Goal: Task Accomplishment & Management: Complete application form

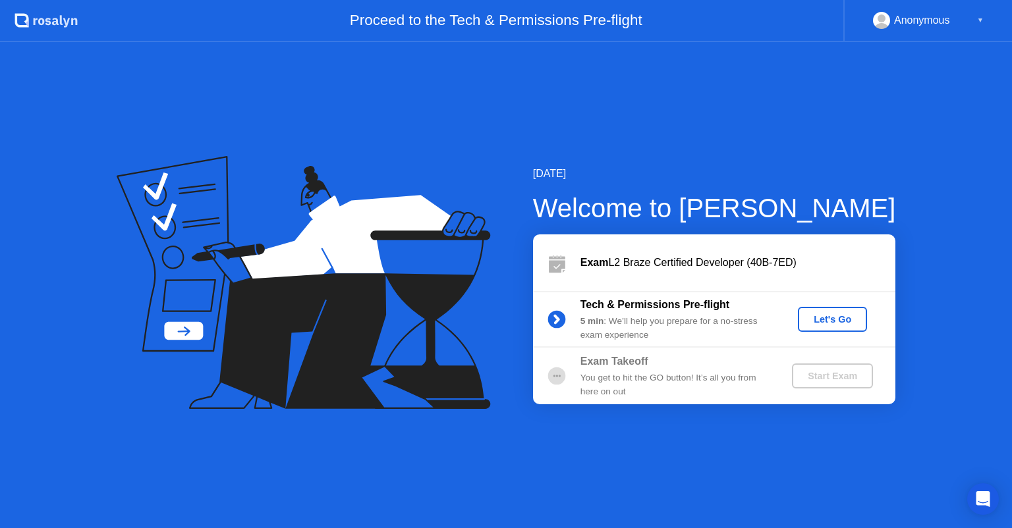
click at [814, 325] on div "Let's Go" at bounding box center [832, 319] width 59 height 11
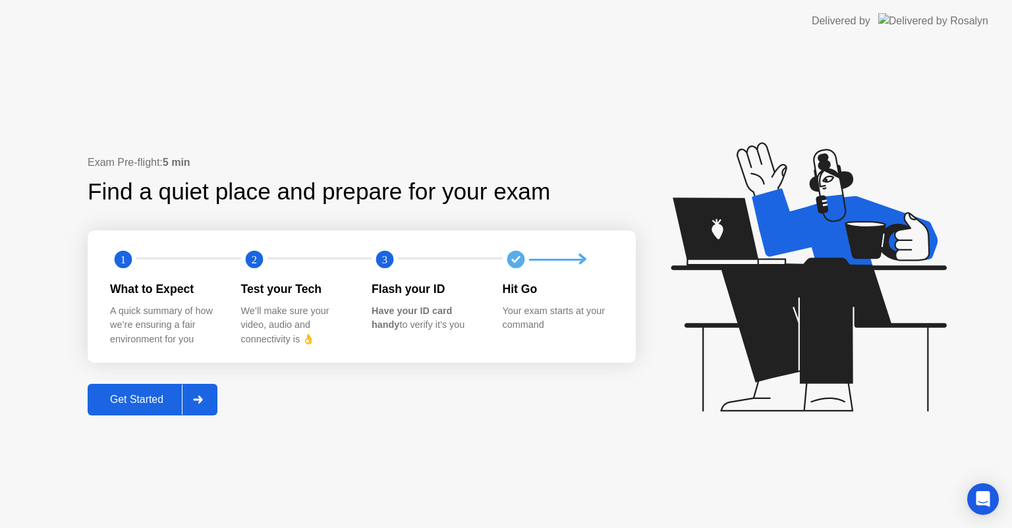
click at [129, 401] on div "Get Started" at bounding box center [137, 400] width 90 height 12
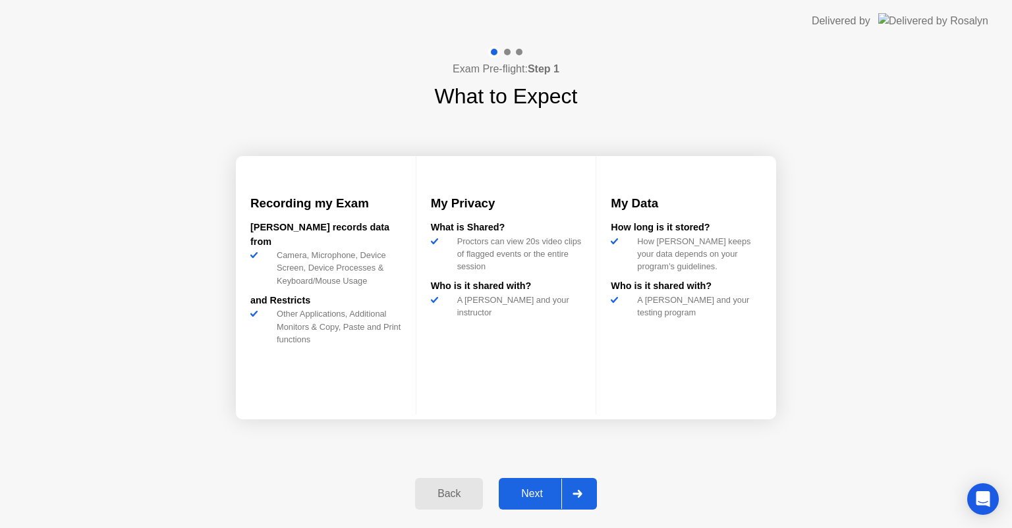
click at [541, 497] on div "Next" at bounding box center [532, 494] width 59 height 12
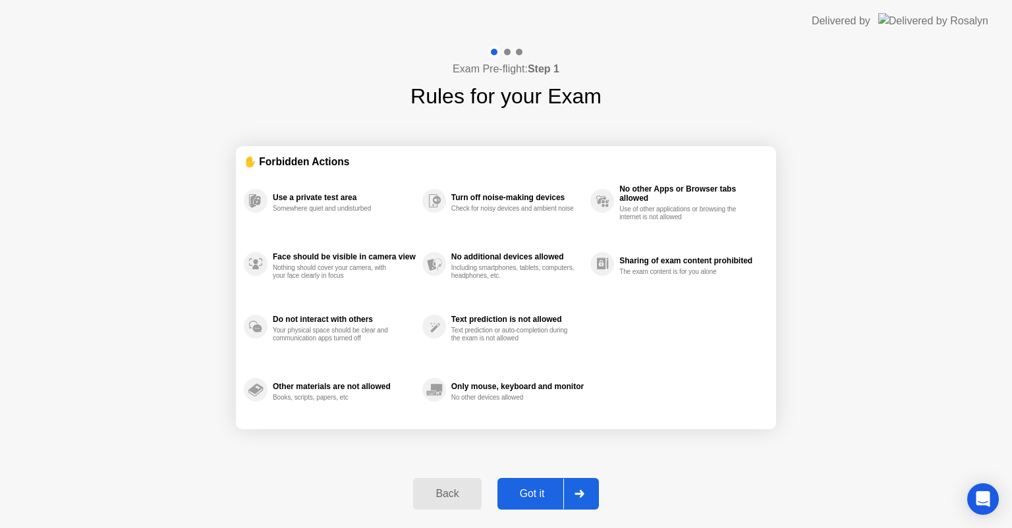
click at [532, 496] on div "Got it" at bounding box center [532, 494] width 62 height 12
select select "**********"
select select "*******"
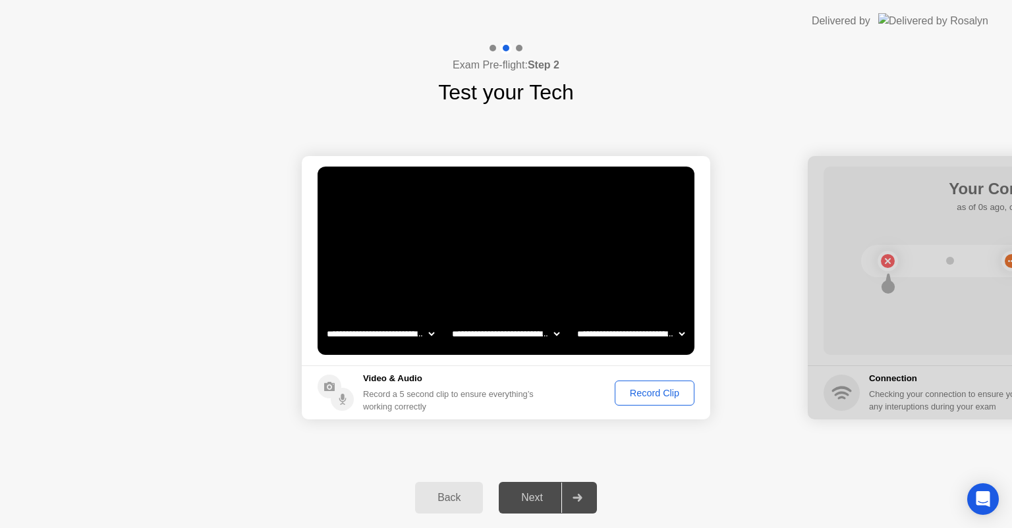
click at [644, 394] on div "Record Clip" at bounding box center [654, 393] width 70 height 11
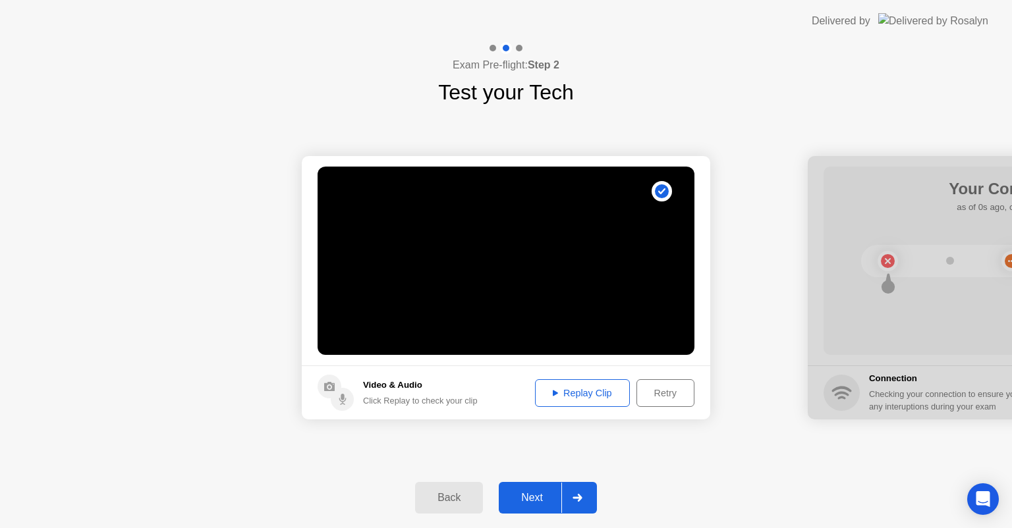
click at [573, 397] on div "Replay Clip" at bounding box center [583, 393] width 86 height 11
click at [574, 395] on div "Replay Clip" at bounding box center [583, 393] width 86 height 11
click at [520, 503] on div "Next" at bounding box center [532, 498] width 59 height 12
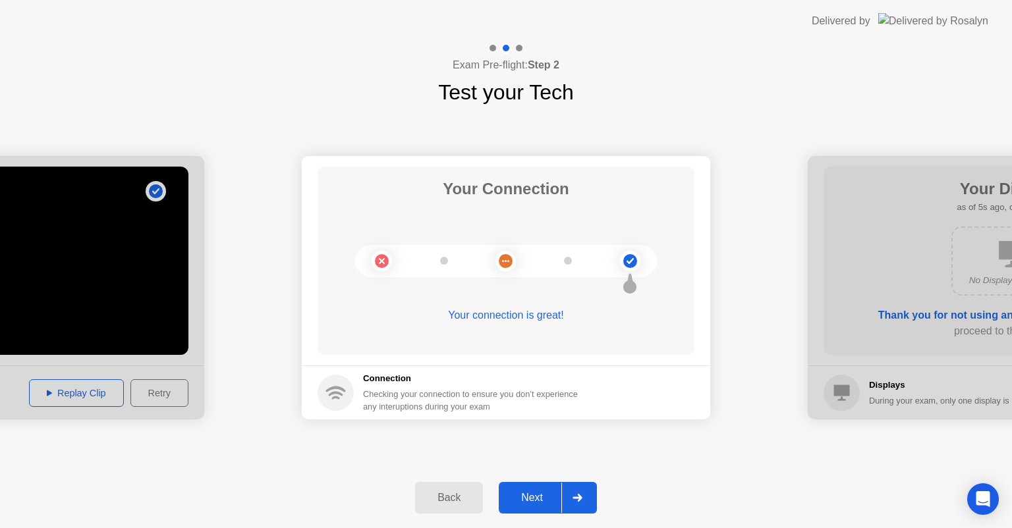
click at [542, 496] on div "Next" at bounding box center [532, 498] width 59 height 12
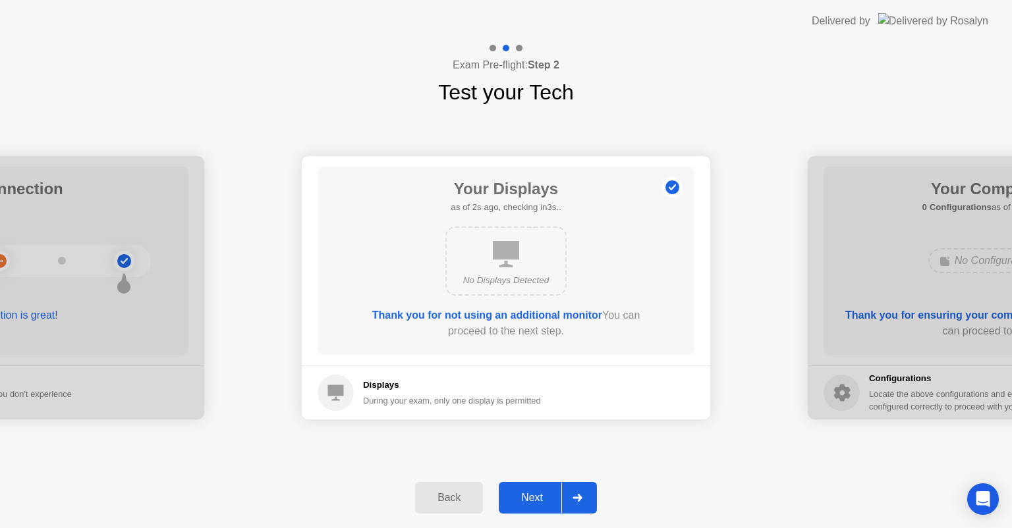
click at [536, 496] on div "Next" at bounding box center [532, 498] width 59 height 12
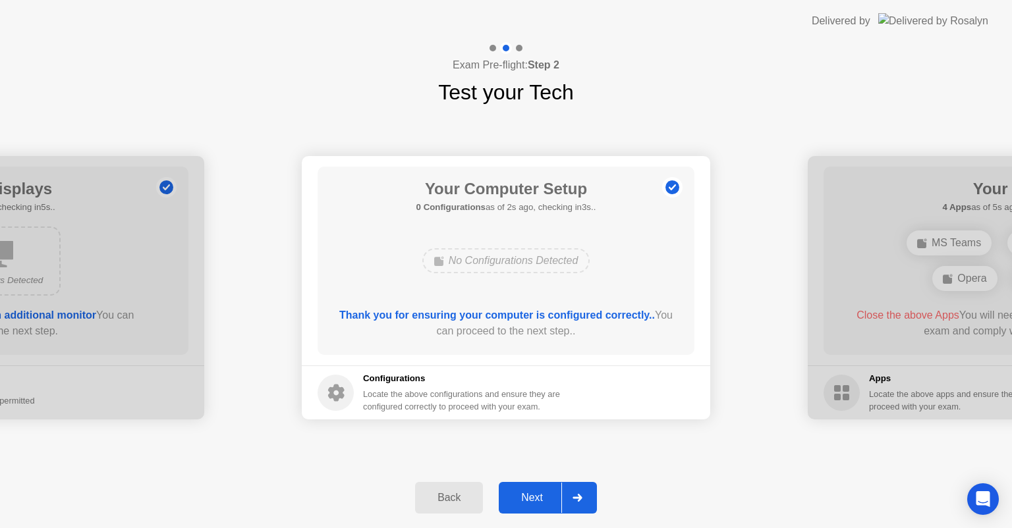
click at [650, 451] on div "**********" at bounding box center [506, 288] width 1012 height 360
click at [535, 492] on div "Next" at bounding box center [532, 498] width 59 height 12
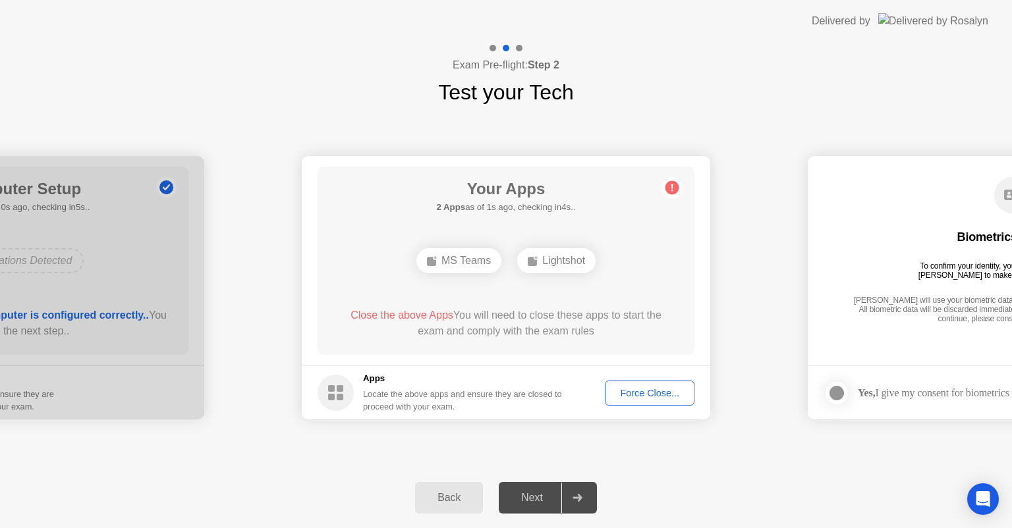
click at [646, 398] on div "Force Close..." at bounding box center [649, 393] width 80 height 11
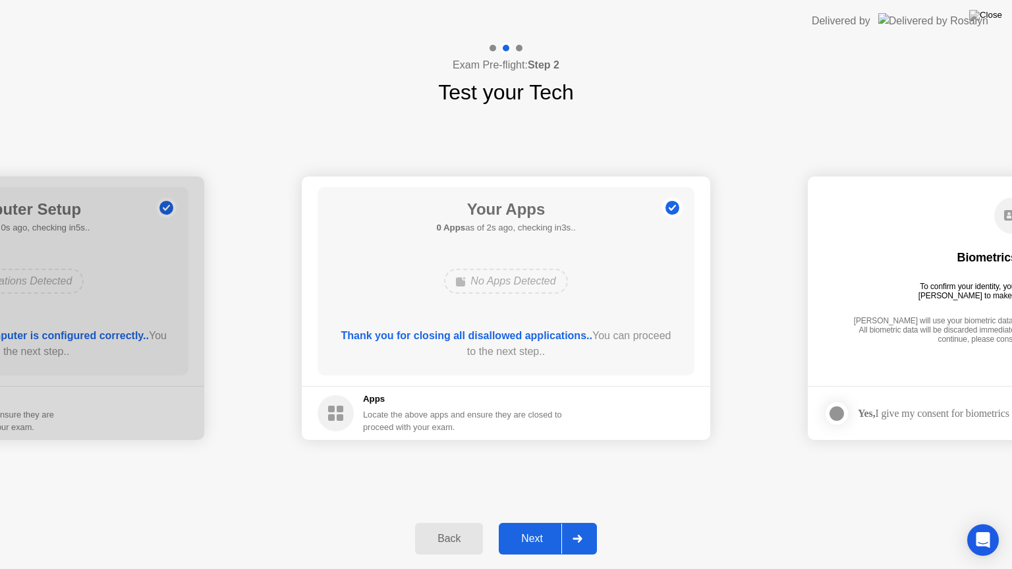
click at [536, 528] on div "Next" at bounding box center [532, 539] width 59 height 12
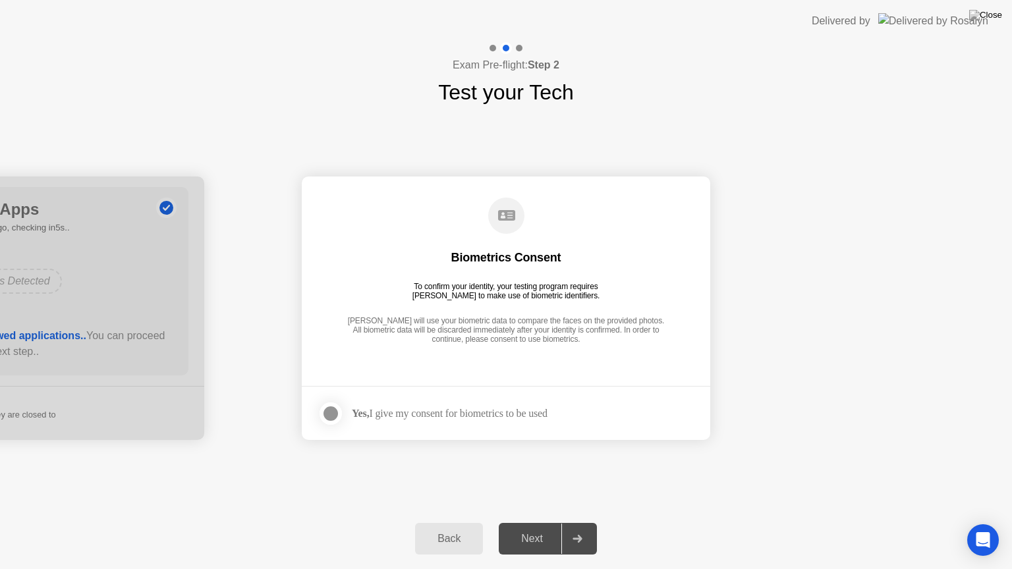
click at [406, 414] on div "Yes, I give my consent for biometrics to be used" at bounding box center [450, 413] width 196 height 13
click at [327, 411] on div at bounding box center [331, 414] width 16 height 16
click at [539, 528] on div "Next" at bounding box center [532, 539] width 59 height 12
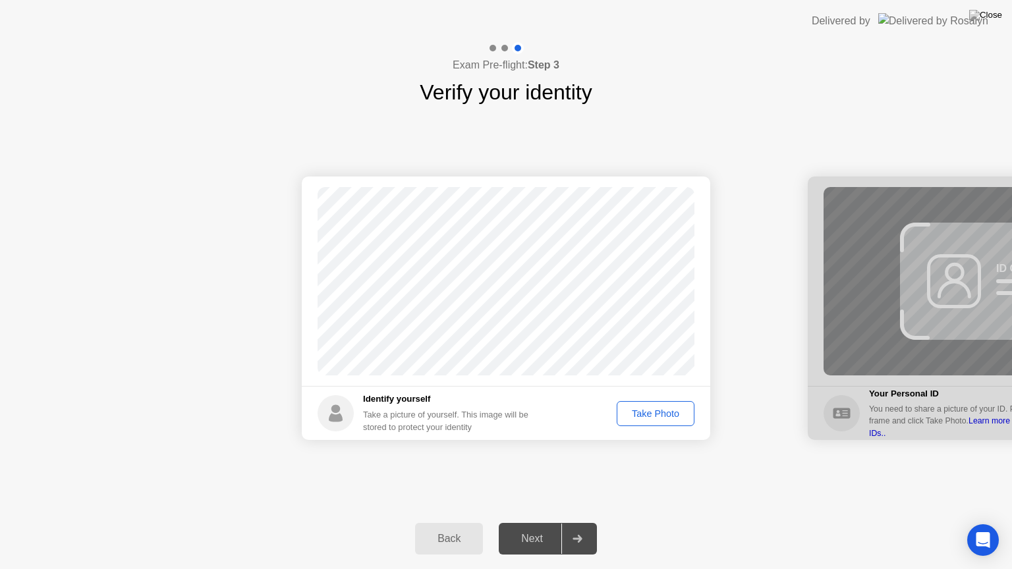
click at [654, 414] on div "Take Photo" at bounding box center [655, 413] width 69 height 11
click at [655, 416] on div "Retake" at bounding box center [663, 413] width 51 height 11
click at [659, 412] on div "Take Photo" at bounding box center [655, 413] width 69 height 11
click at [546, 528] on div "Next" at bounding box center [532, 539] width 59 height 12
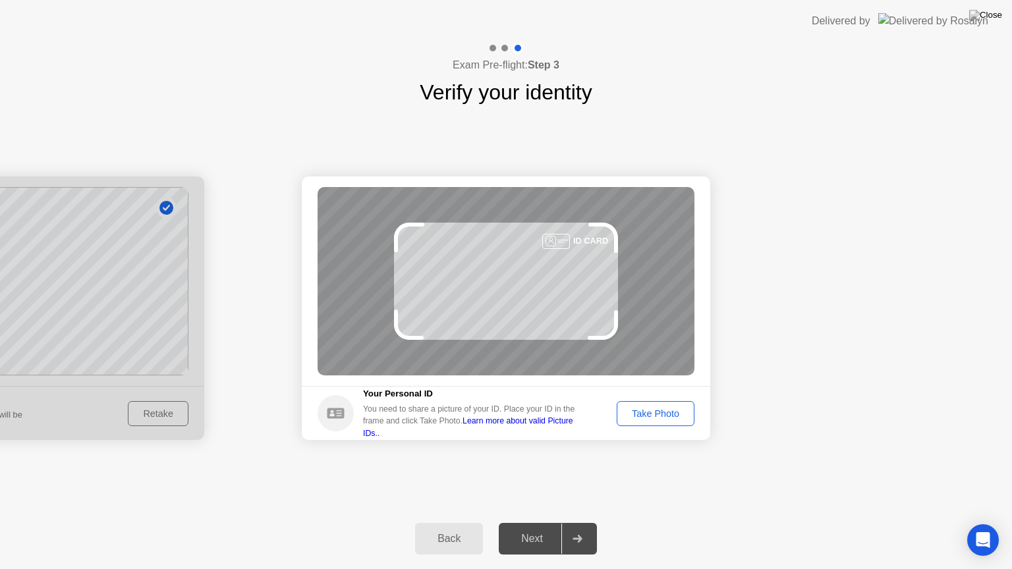
click at [624, 405] on button "Take Photo" at bounding box center [656, 413] width 78 height 25
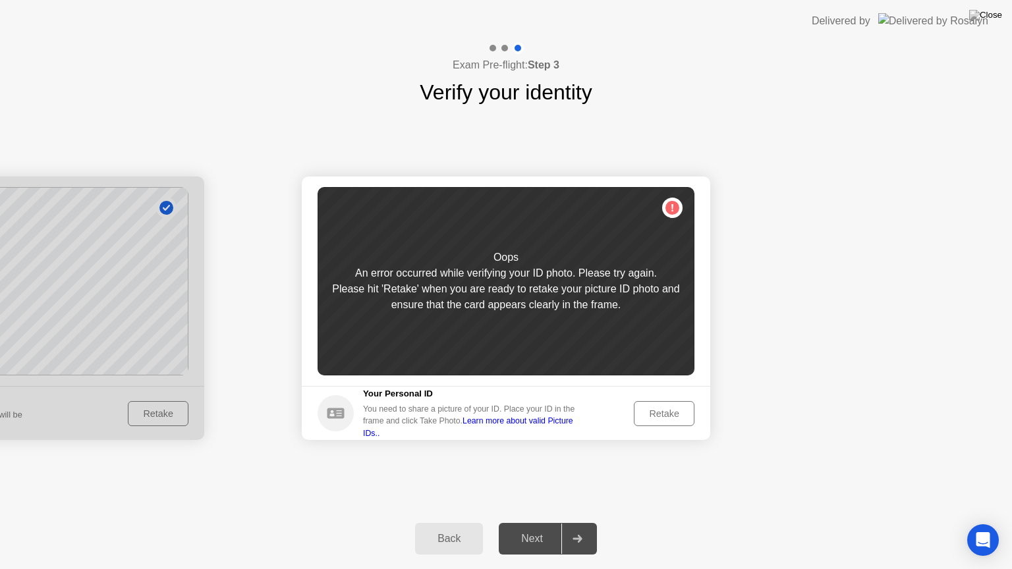
click at [670, 409] on div "Retake" at bounding box center [663, 413] width 51 height 11
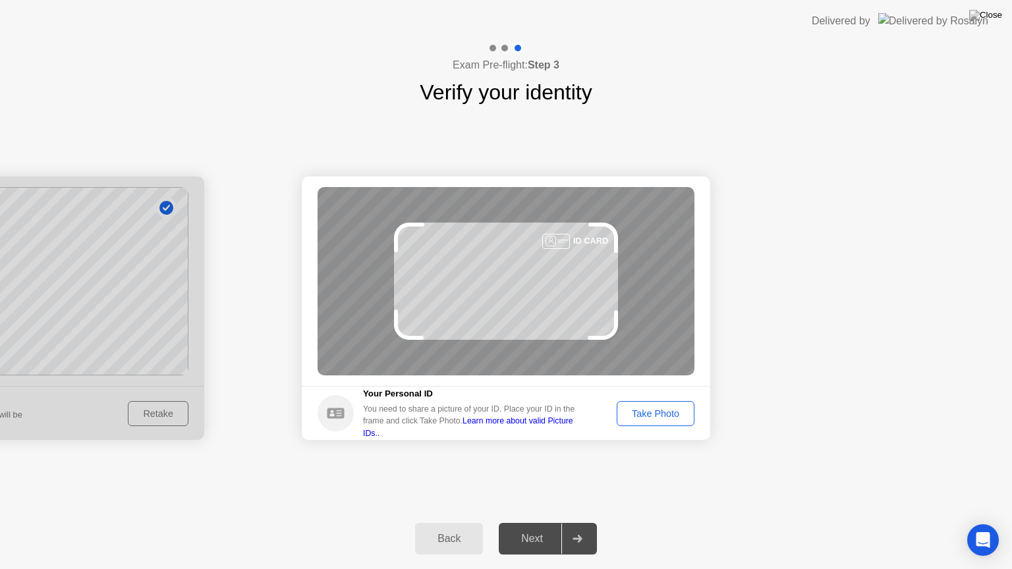
click at [658, 414] on div "Take Photo" at bounding box center [655, 413] width 69 height 11
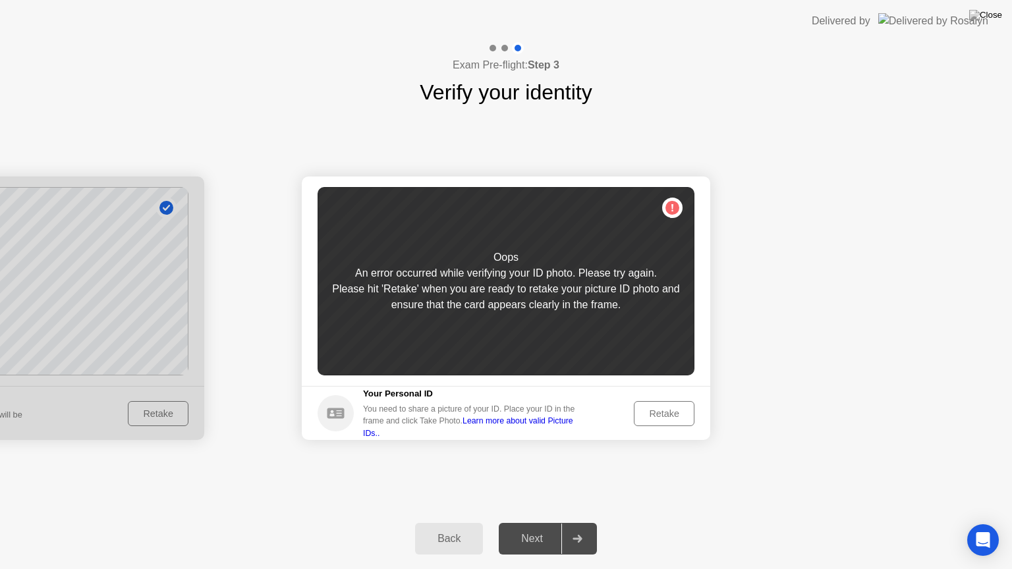
click at [672, 412] on div "Retake" at bounding box center [663, 413] width 51 height 11
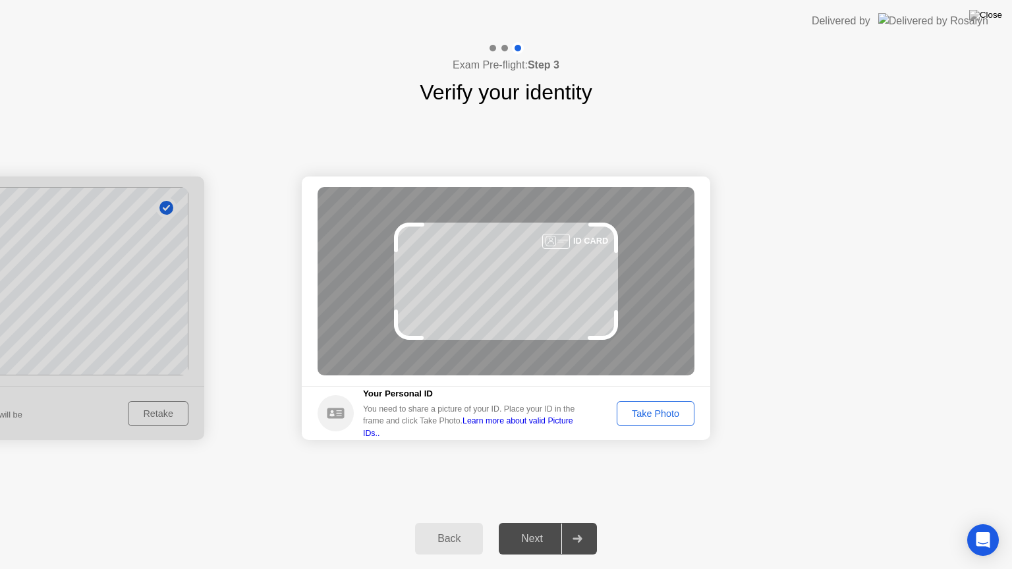
click at [671, 414] on div "Take Photo" at bounding box center [655, 413] width 69 height 11
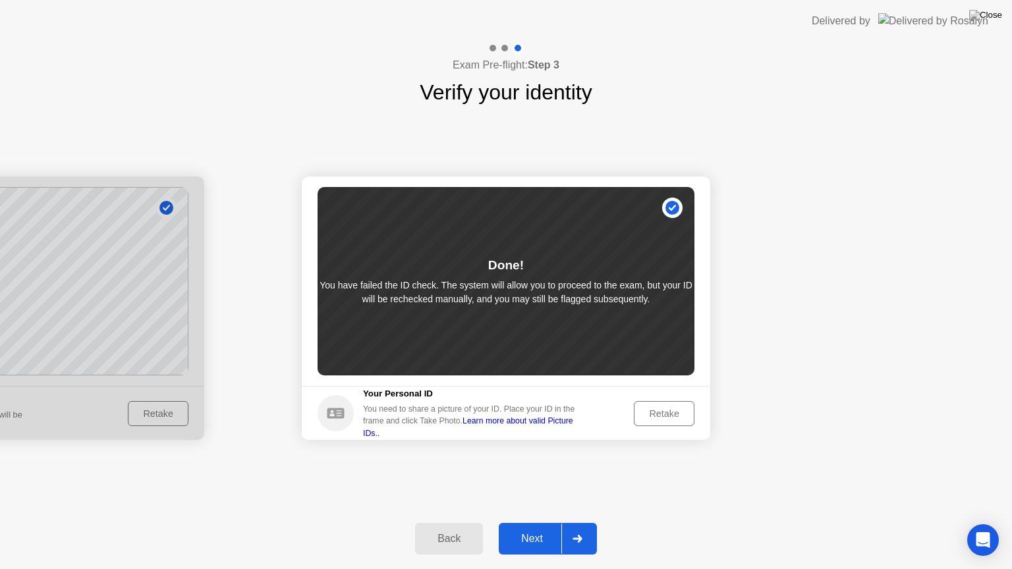
click at [548, 528] on div "Next" at bounding box center [532, 539] width 59 height 12
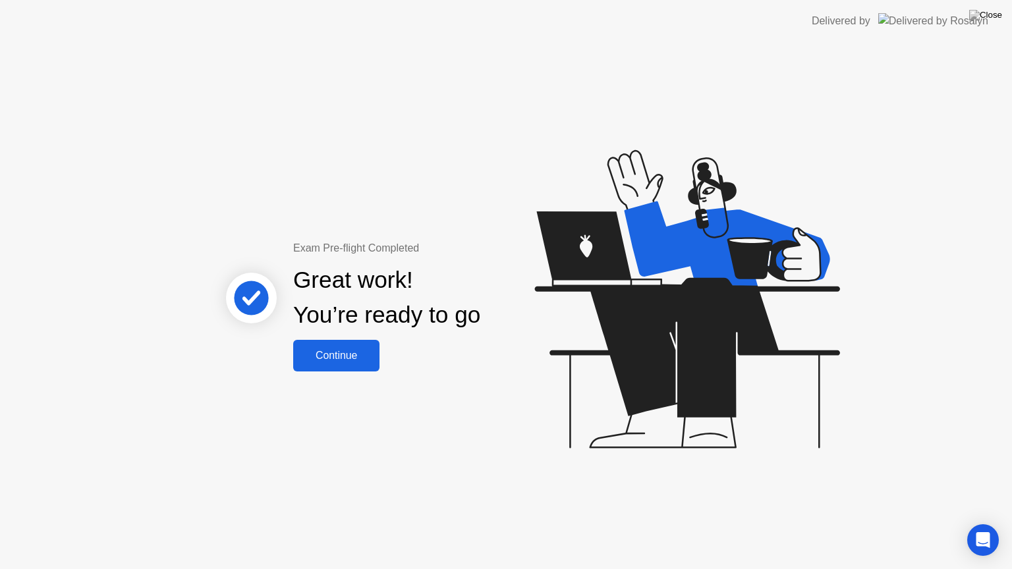
click at [335, 365] on button "Continue" at bounding box center [336, 356] width 86 height 32
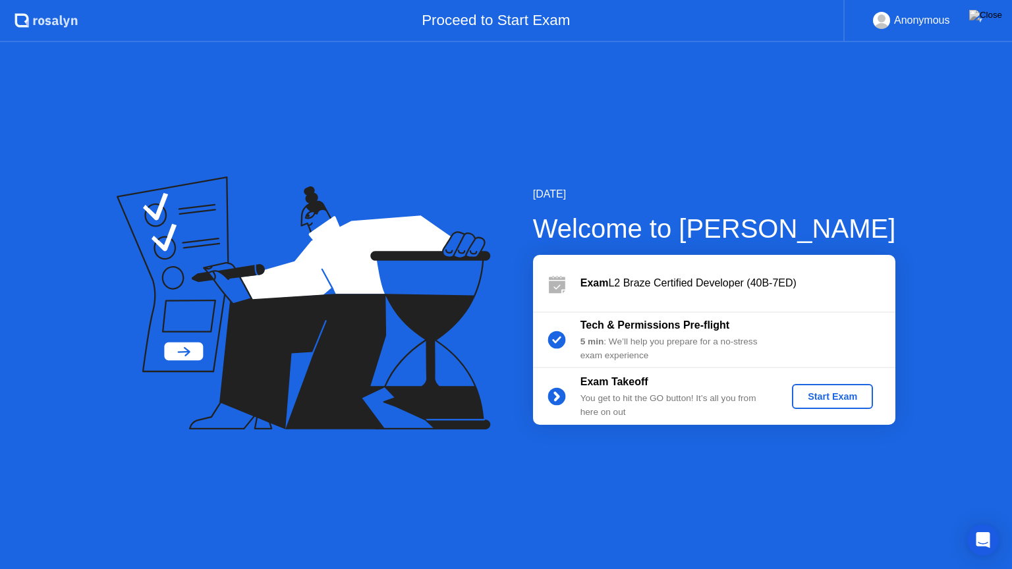
click at [841, 398] on div "Start Exam" at bounding box center [832, 396] width 70 height 11
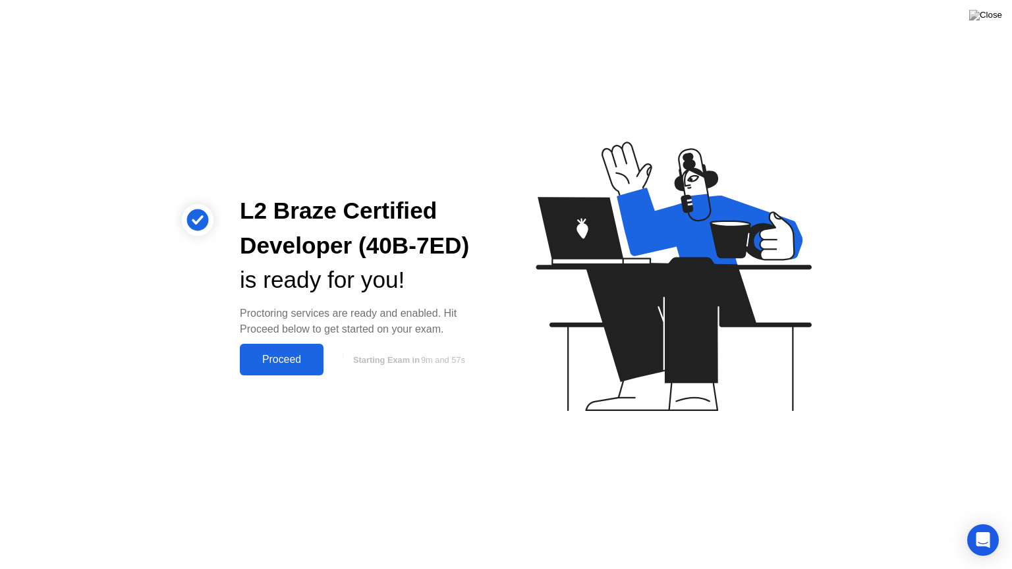
click at [287, 362] on div "Proceed" at bounding box center [282, 360] width 76 height 12
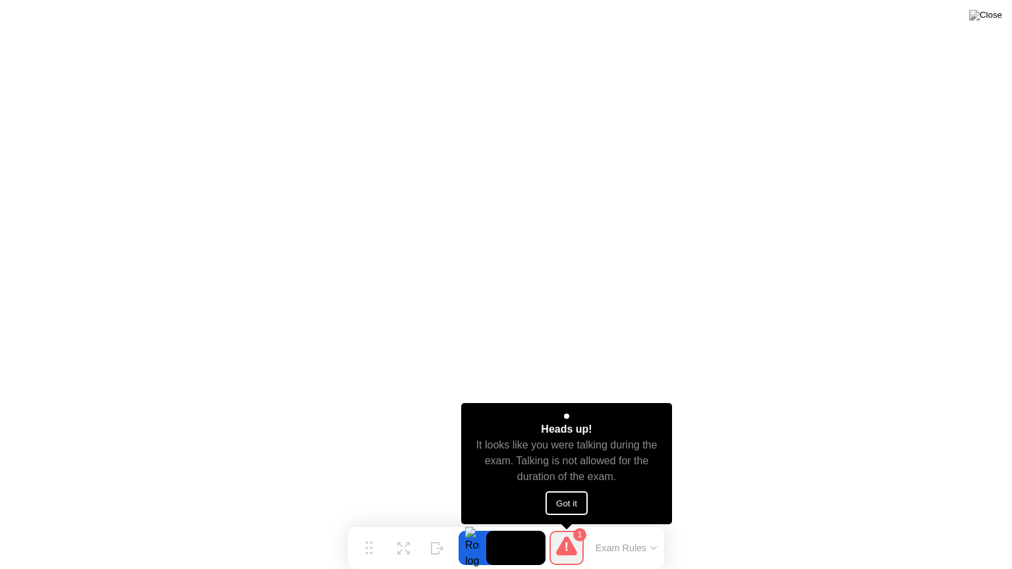
click at [573, 501] on button "Got it" at bounding box center [567, 503] width 42 height 24
